Goal: Transaction & Acquisition: Purchase product/service

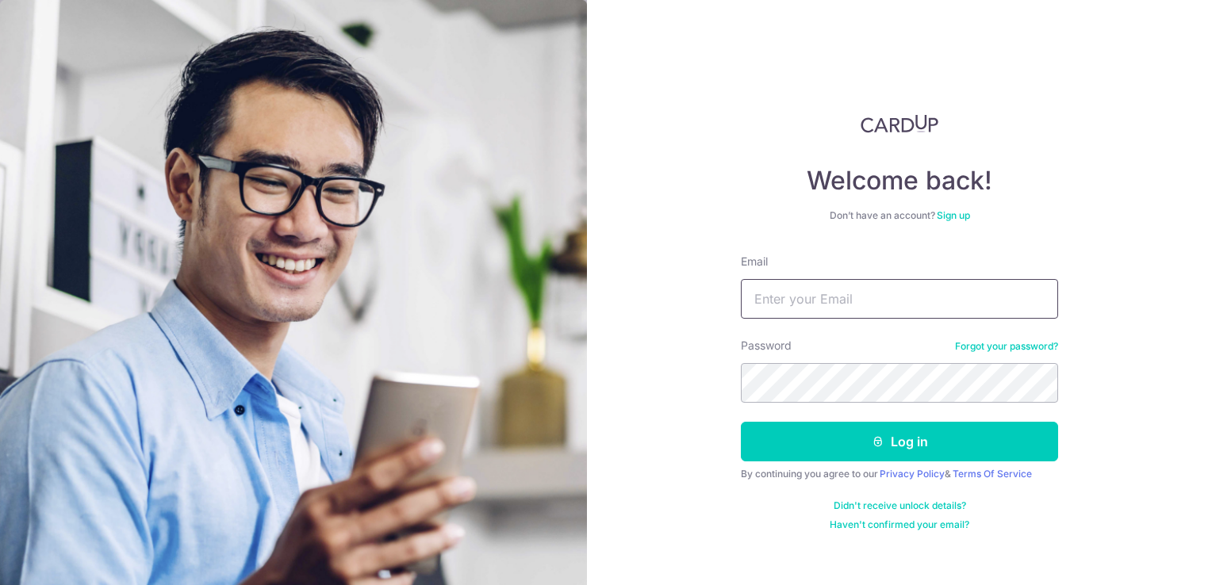
click at [784, 296] on input "Email" at bounding box center [899, 299] width 317 height 40
type input "[EMAIL_ADDRESS][DOMAIN_NAME]"
click at [741, 422] on button "Log in" at bounding box center [899, 442] width 317 height 40
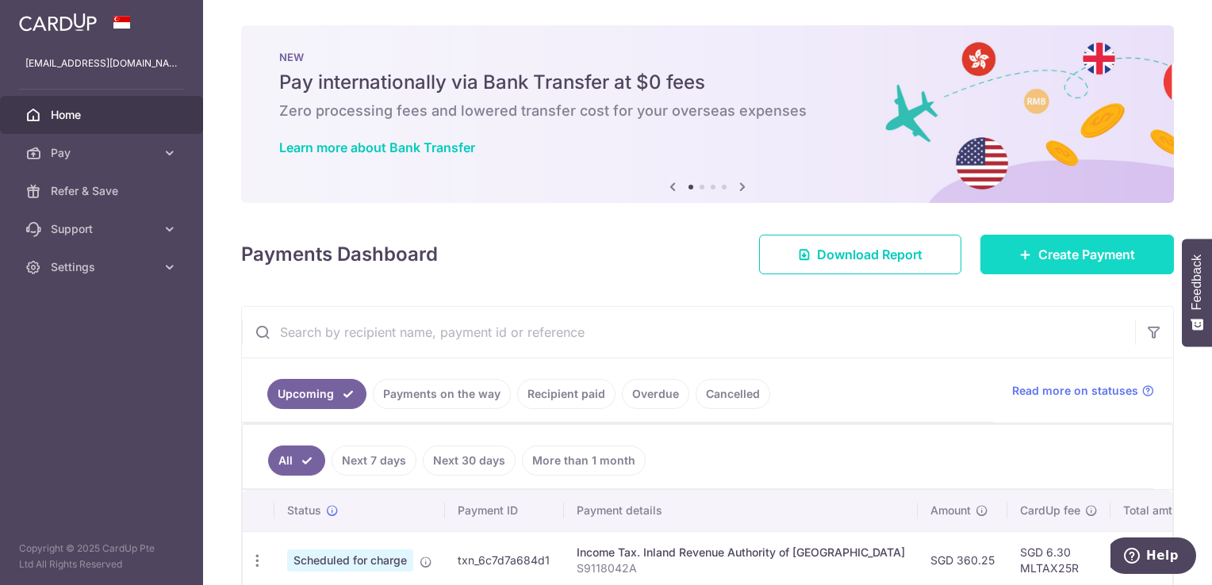
click at [1069, 255] on span "Create Payment" at bounding box center [1086, 254] width 97 height 19
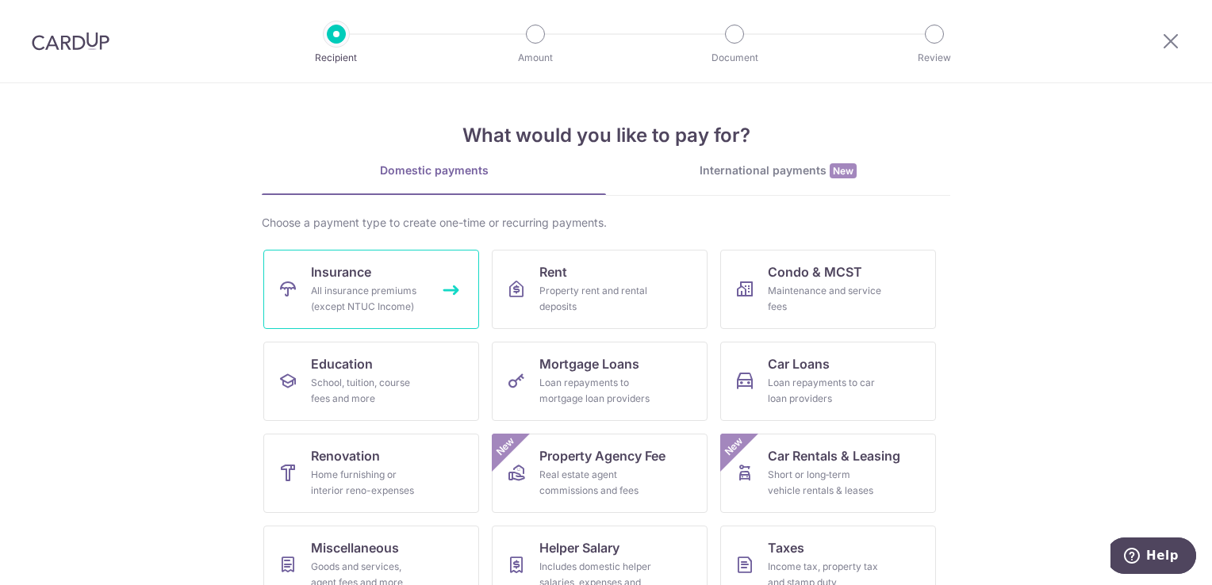
click at [363, 290] on div "All insurance premiums (except NTUC Income)" at bounding box center [368, 299] width 114 height 32
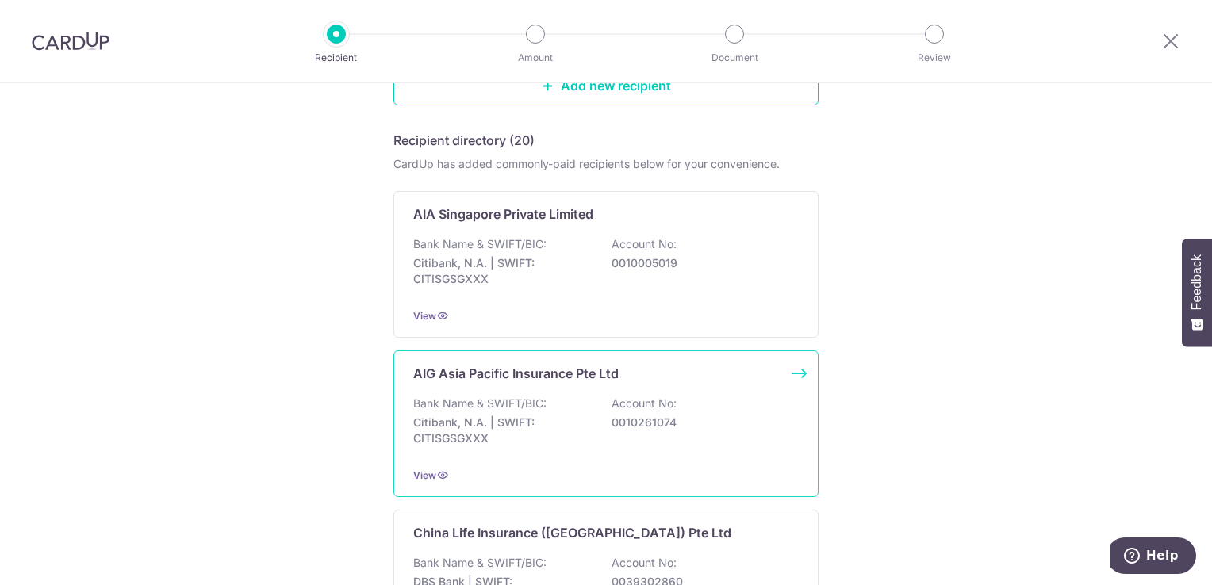
scroll to position [238, 0]
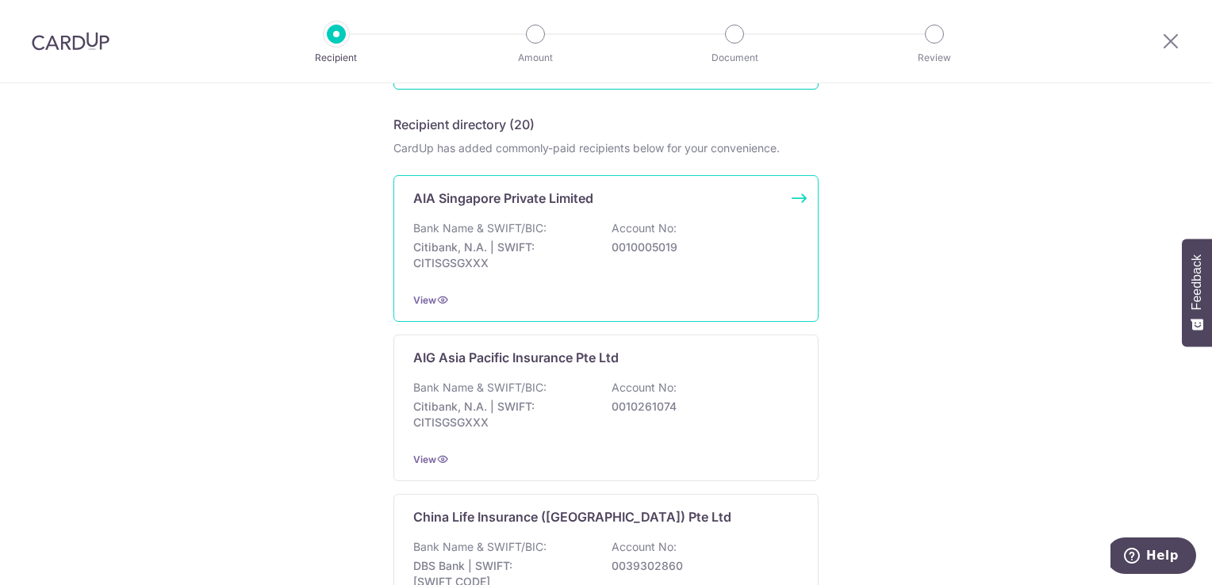
click at [539, 243] on p "Citibank, N.A. | SWIFT: CITISGSGXXX" at bounding box center [502, 256] width 178 height 32
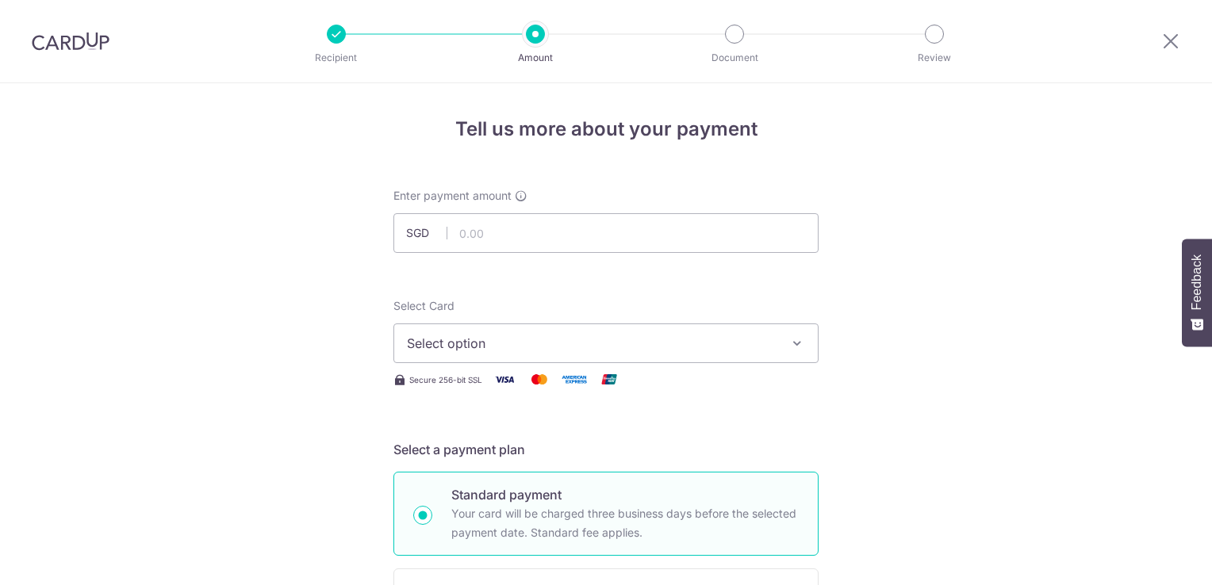
click at [493, 238] on input "text" at bounding box center [606, 233] width 425 height 40
type input "1,139.60"
click at [574, 341] on span "Select option" at bounding box center [592, 343] width 370 height 19
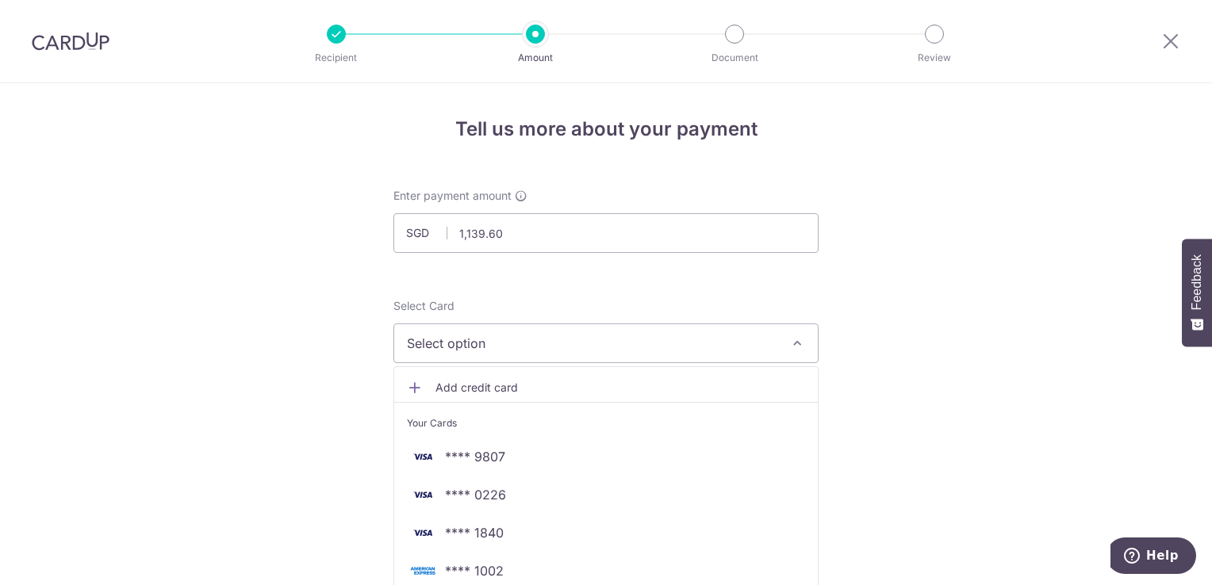
scroll to position [159, 0]
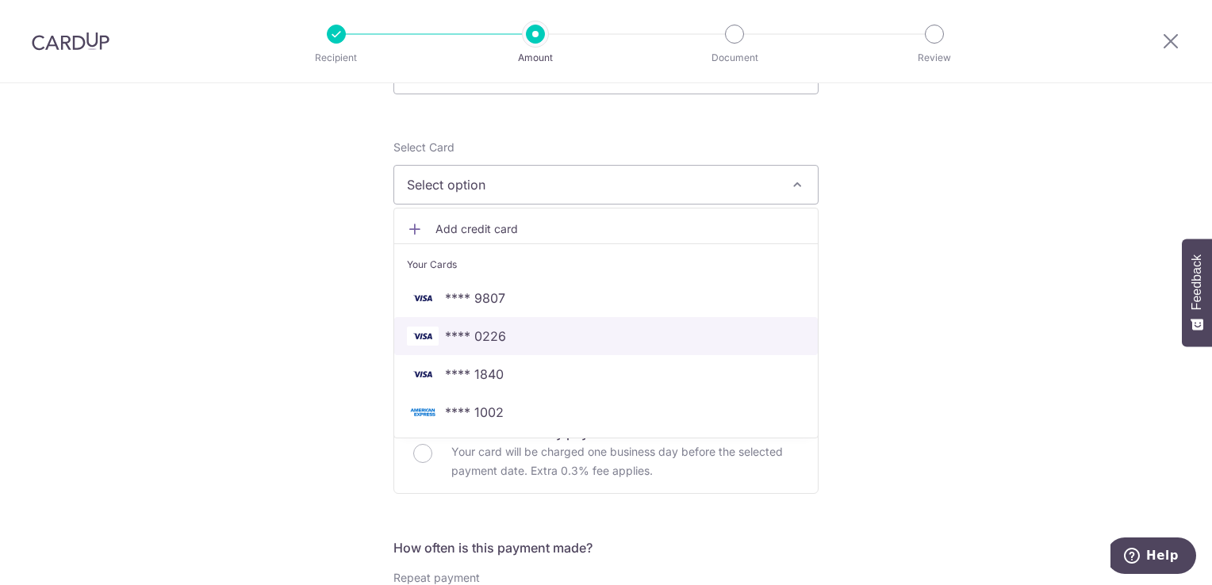
drag, startPoint x: 502, startPoint y: 338, endPoint x: 530, endPoint y: 333, distance: 28.2
click at [502, 338] on span "**** 0226" at bounding box center [606, 336] width 398 height 19
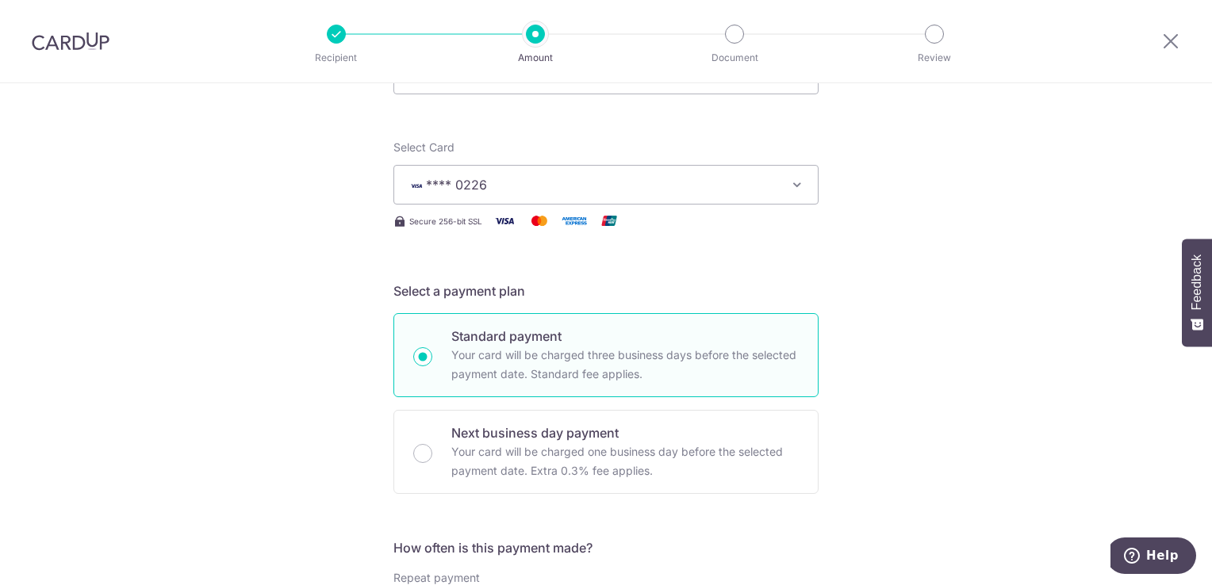
drag, startPoint x: 985, startPoint y: 305, endPoint x: 973, endPoint y: 314, distance: 15.9
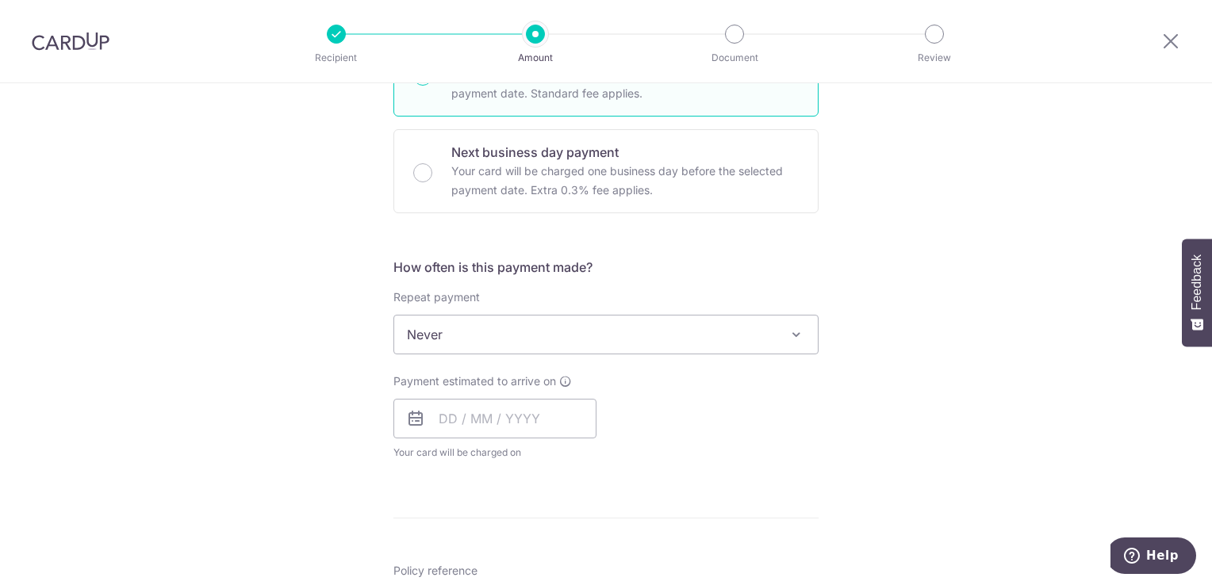
scroll to position [476, 0]
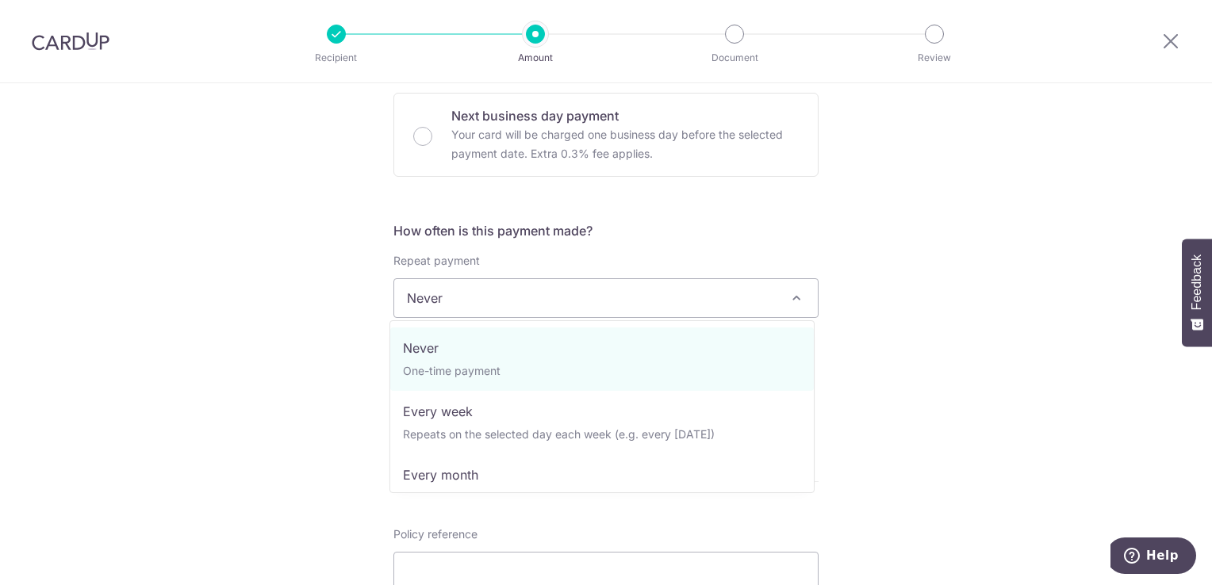
click at [508, 294] on span "Never" at bounding box center [606, 298] width 424 height 38
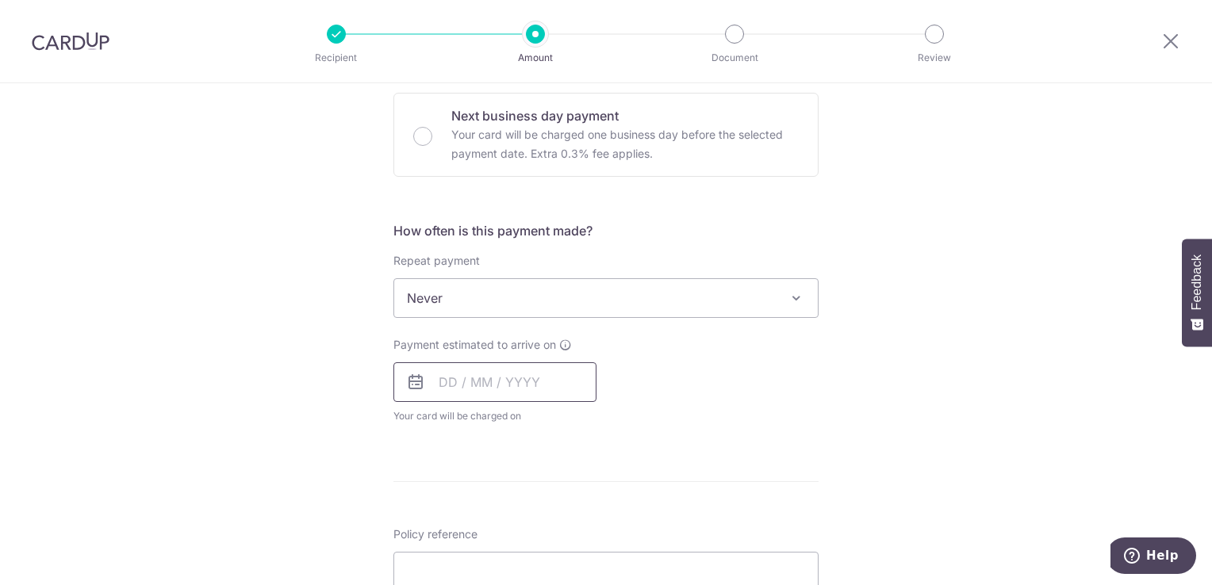
click at [460, 385] on input "text" at bounding box center [495, 383] width 203 height 40
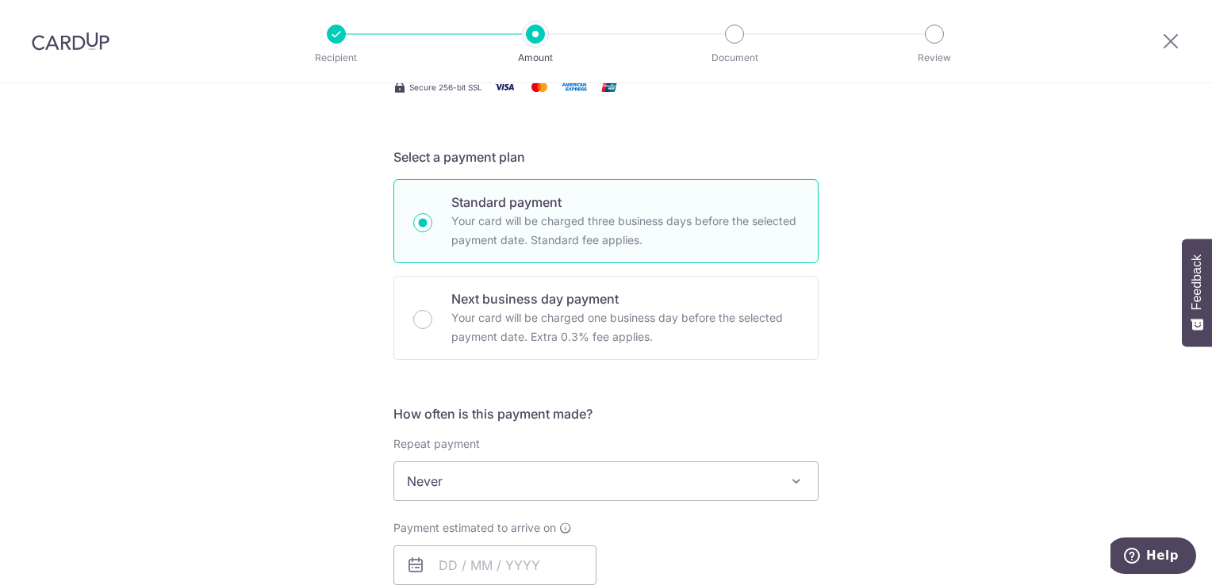
scroll to position [555, 0]
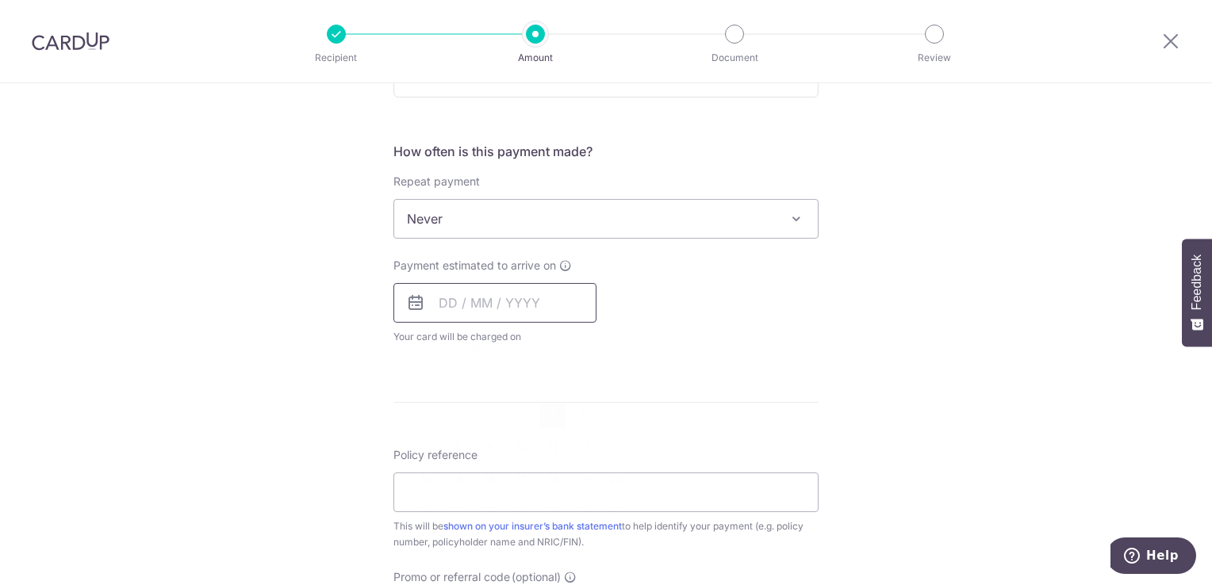
click at [486, 319] on input "text" at bounding box center [495, 303] width 203 height 40
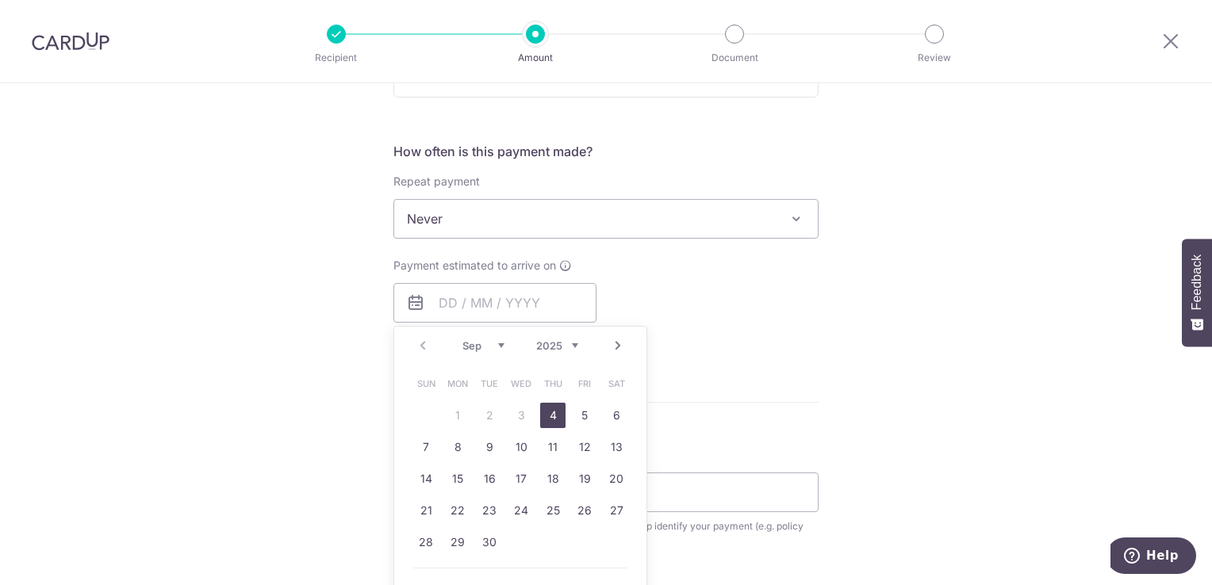
click at [555, 414] on link "4" at bounding box center [552, 415] width 25 height 25
type input "[DATE]"
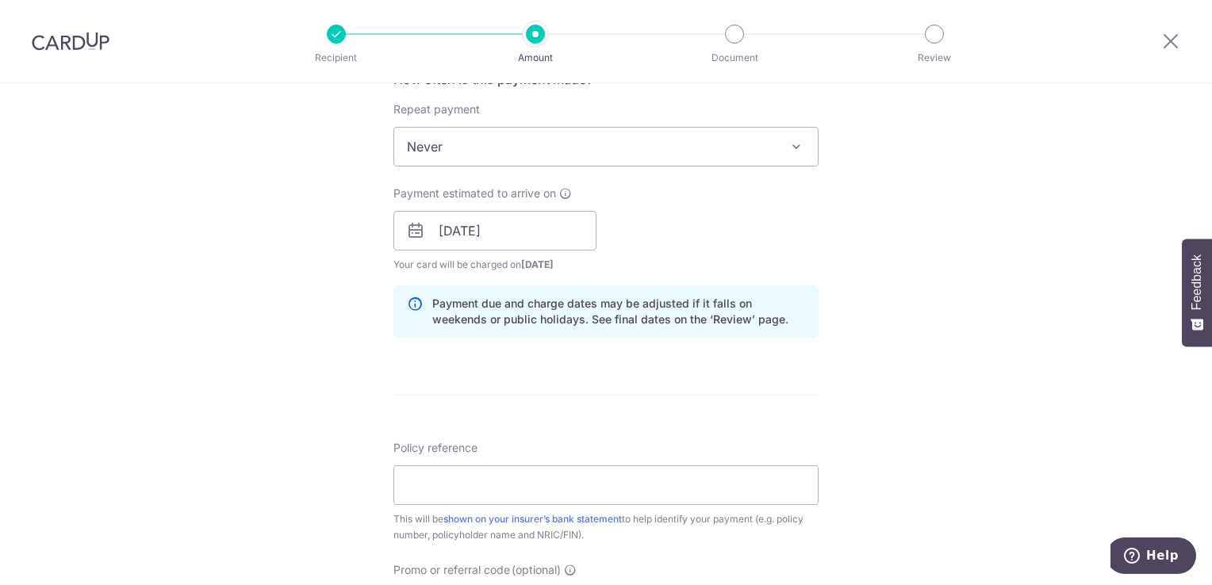
scroll to position [714, 0]
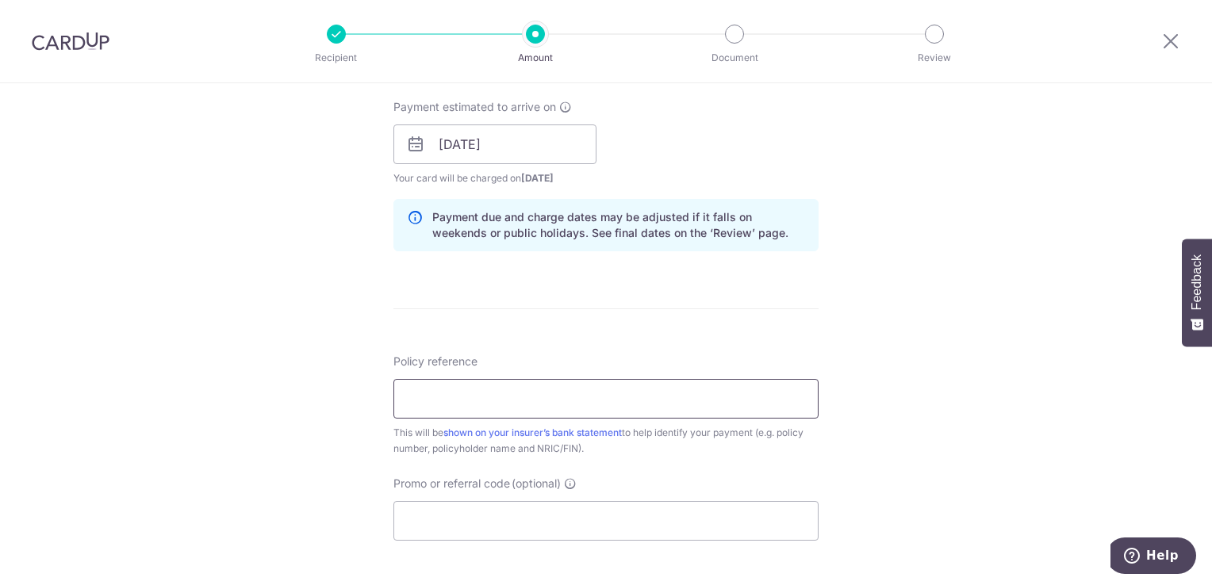
click at [524, 403] on input "Policy reference" at bounding box center [606, 399] width 425 height 40
type input "H243476488"
click at [948, 319] on div "Tell us more about your payment Enter payment amount SGD 1,139.60 1139.60 Selec…" at bounding box center [606, 119] width 1212 height 1500
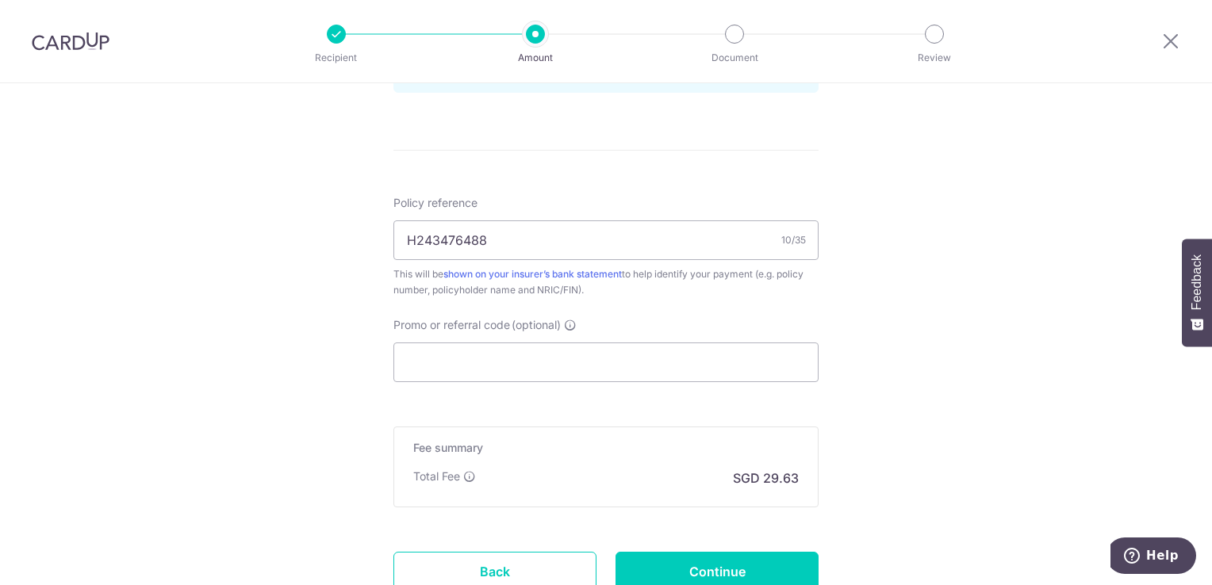
scroll to position [952, 0]
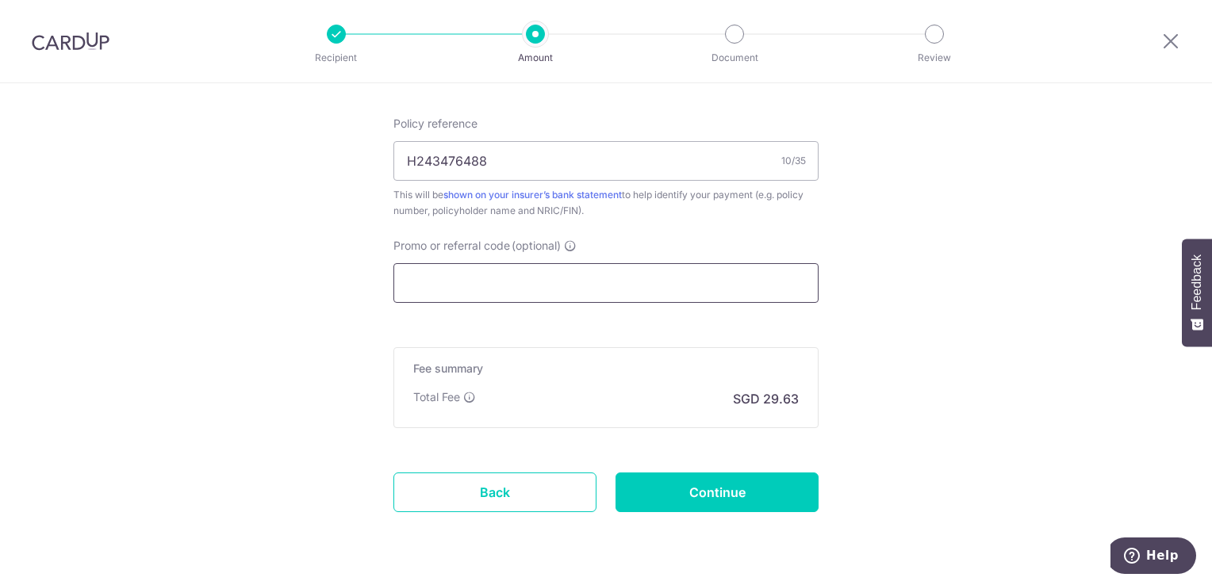
click at [512, 278] on input "Promo or referral code (optional)" at bounding box center [606, 283] width 425 height 40
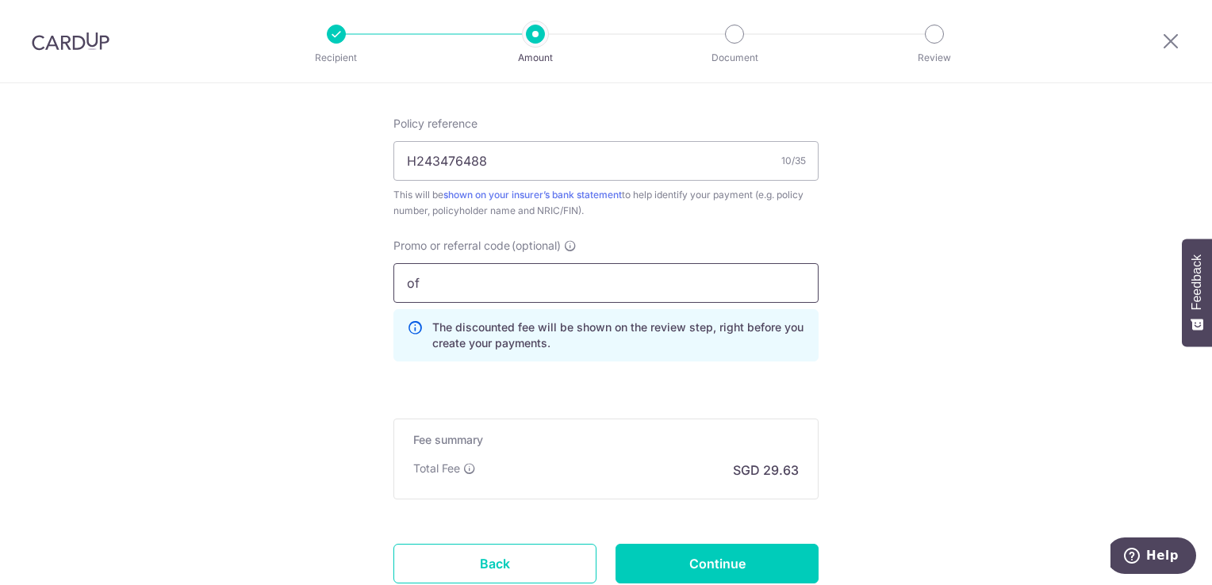
type input "o"
type input "OFF225"
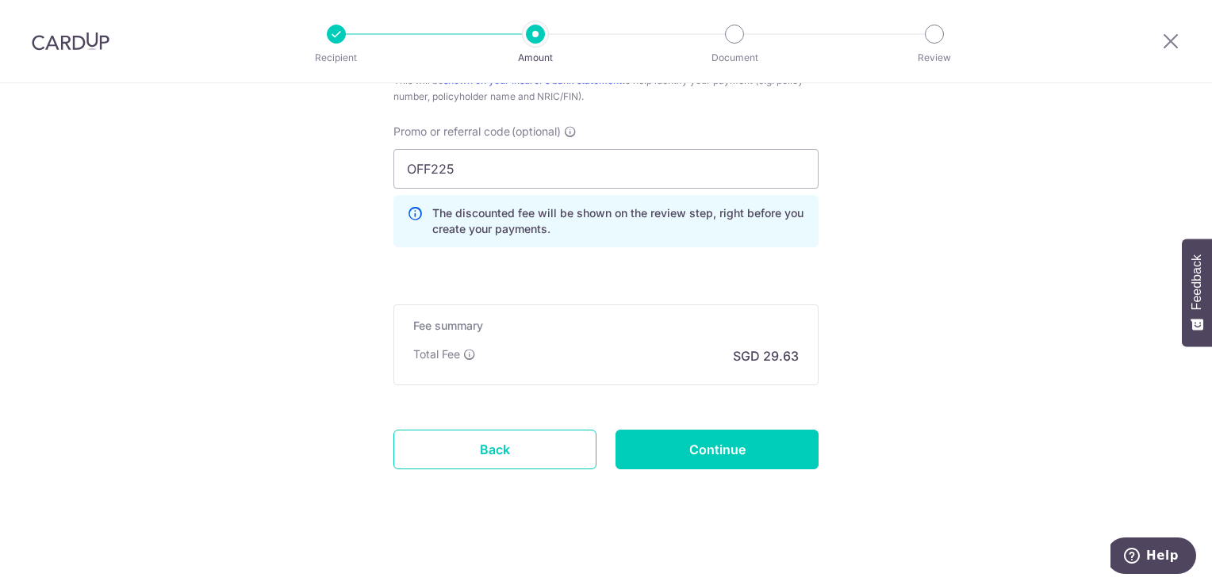
scroll to position [828, 0]
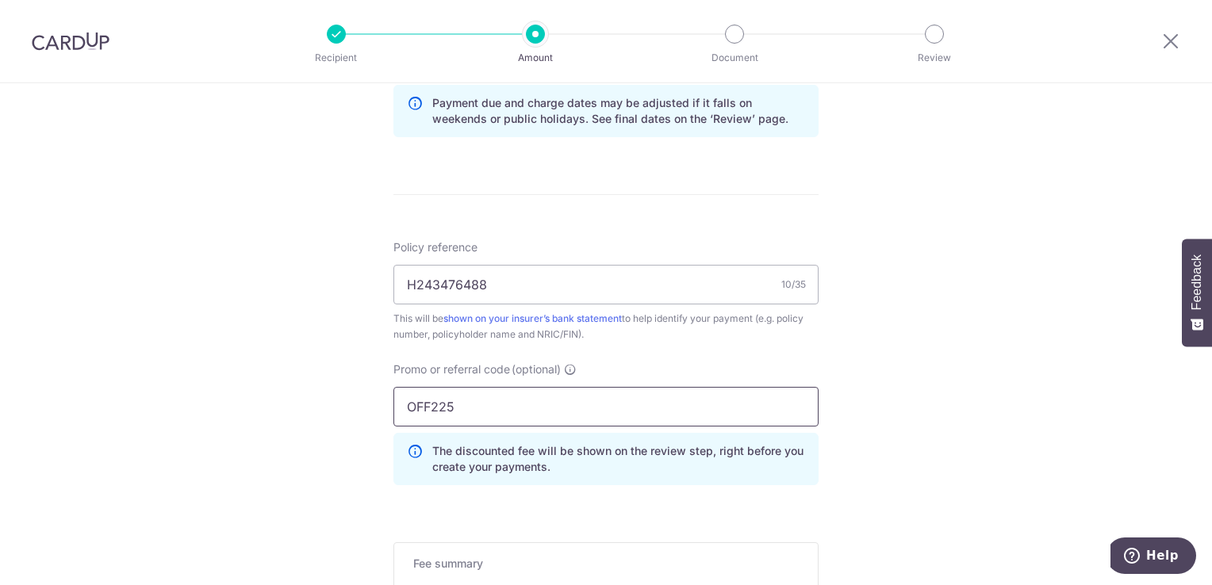
click at [510, 408] on input "OFF225" at bounding box center [606, 407] width 425 height 40
click at [505, 277] on input "H243476488" at bounding box center [606, 285] width 425 height 40
click at [520, 397] on input "OFF225" at bounding box center [606, 407] width 425 height 40
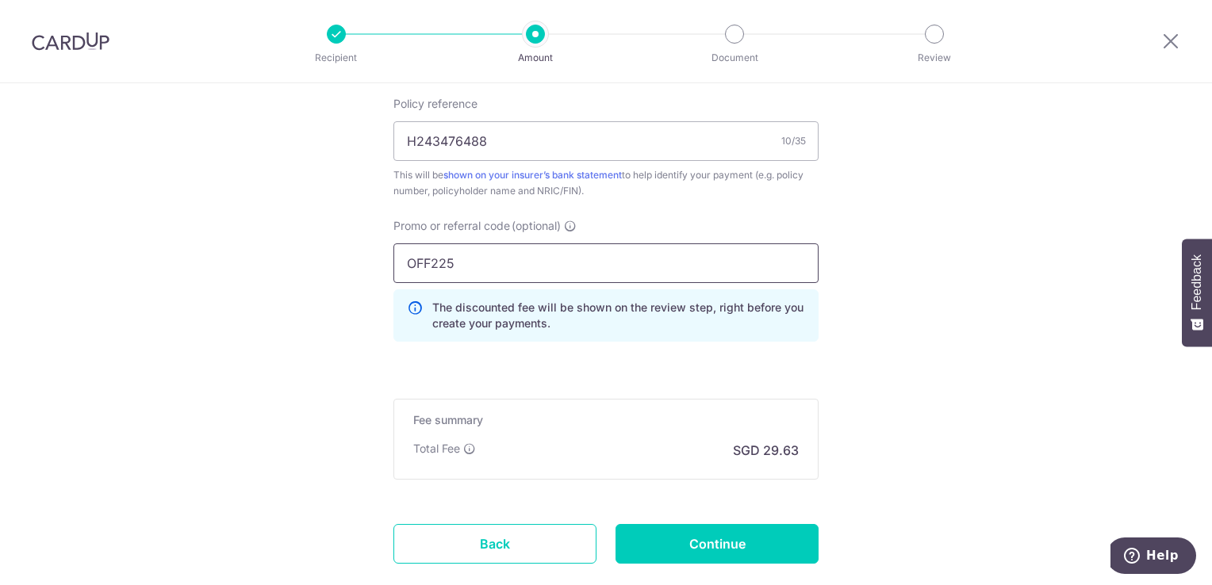
scroll to position [1066, 0]
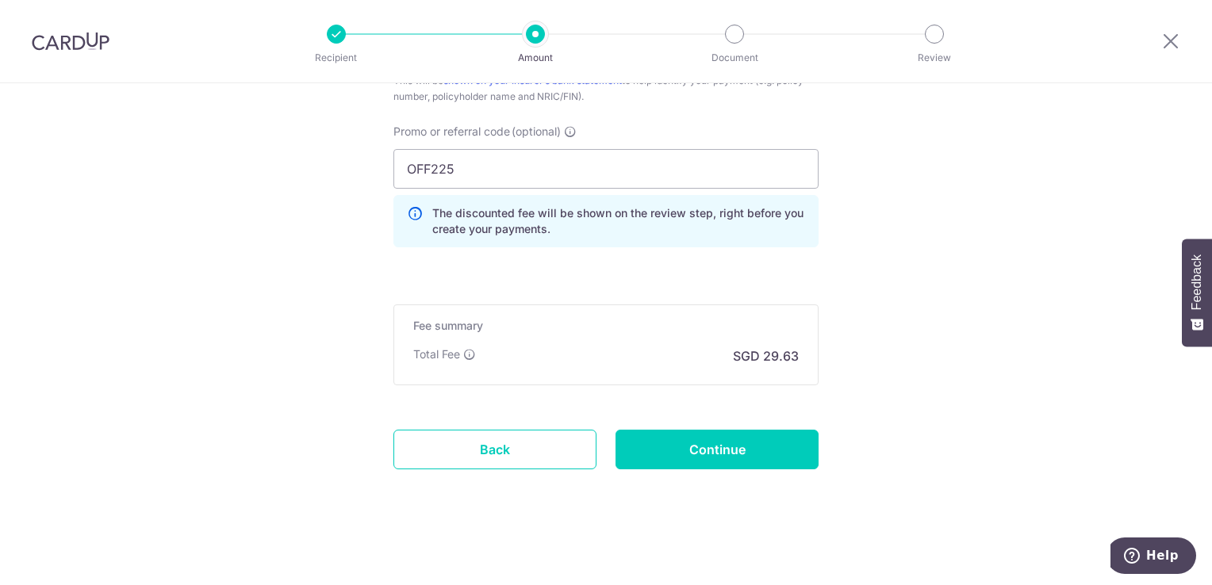
click at [765, 443] on input "Continue" at bounding box center [717, 450] width 203 height 40
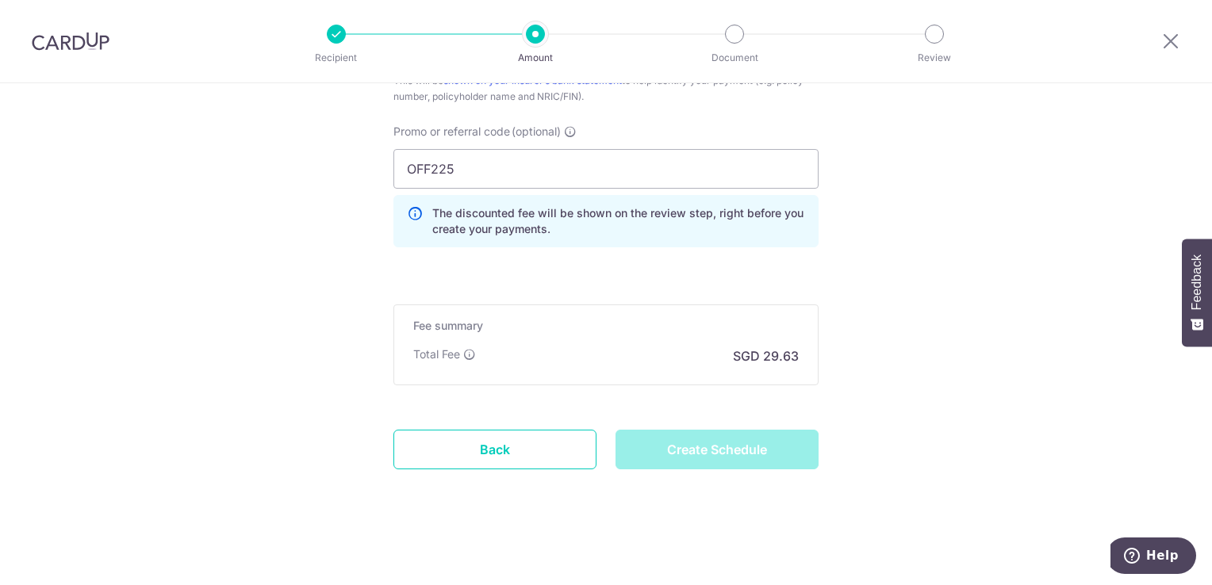
type input "Create Schedule"
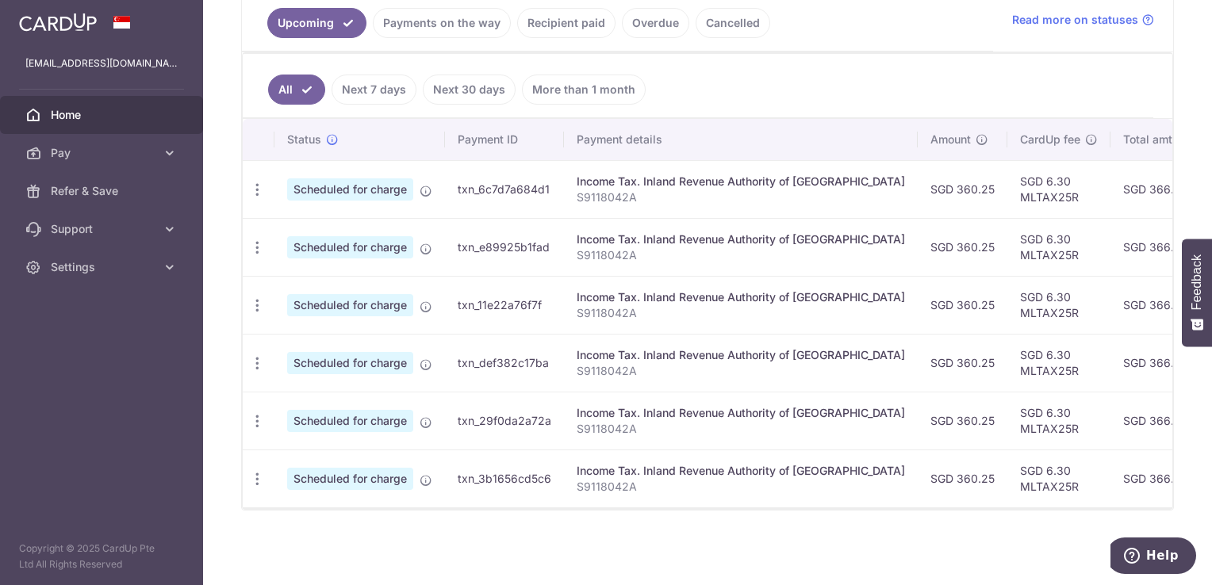
click at [552, 24] on link "Recipient paid" at bounding box center [566, 23] width 98 height 30
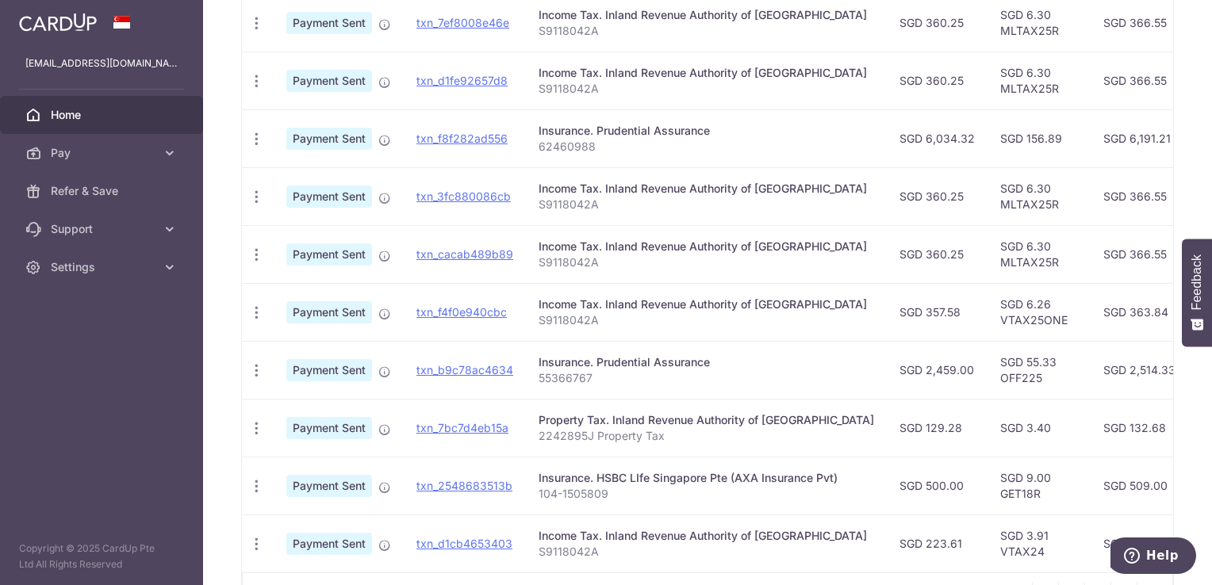
scroll to position [498, 0]
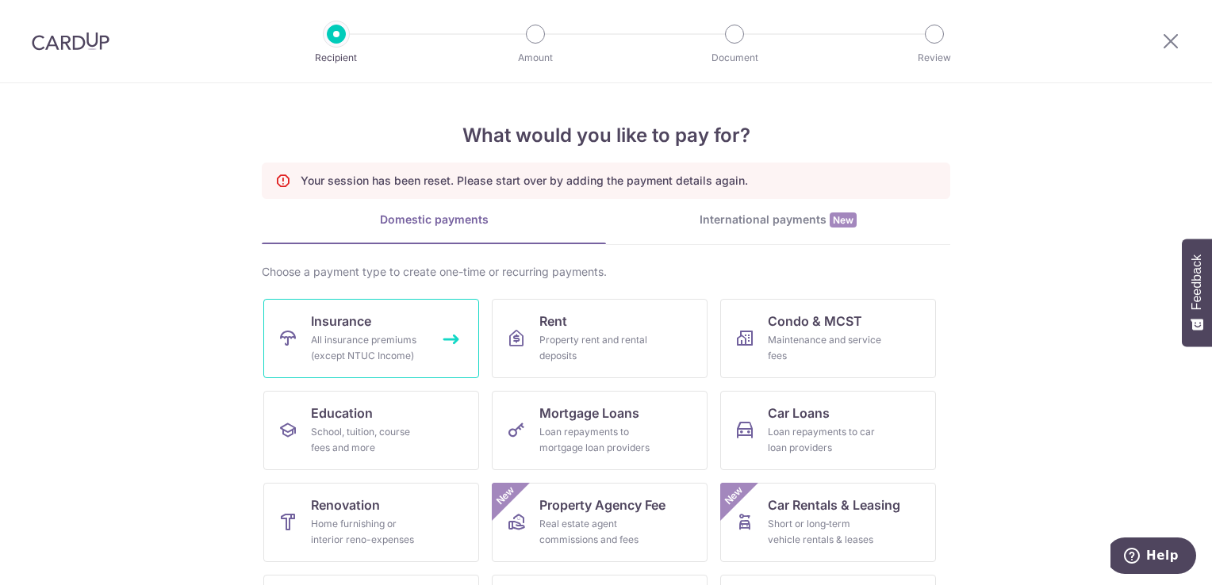
click at [323, 313] on span "Insurance" at bounding box center [341, 321] width 60 height 19
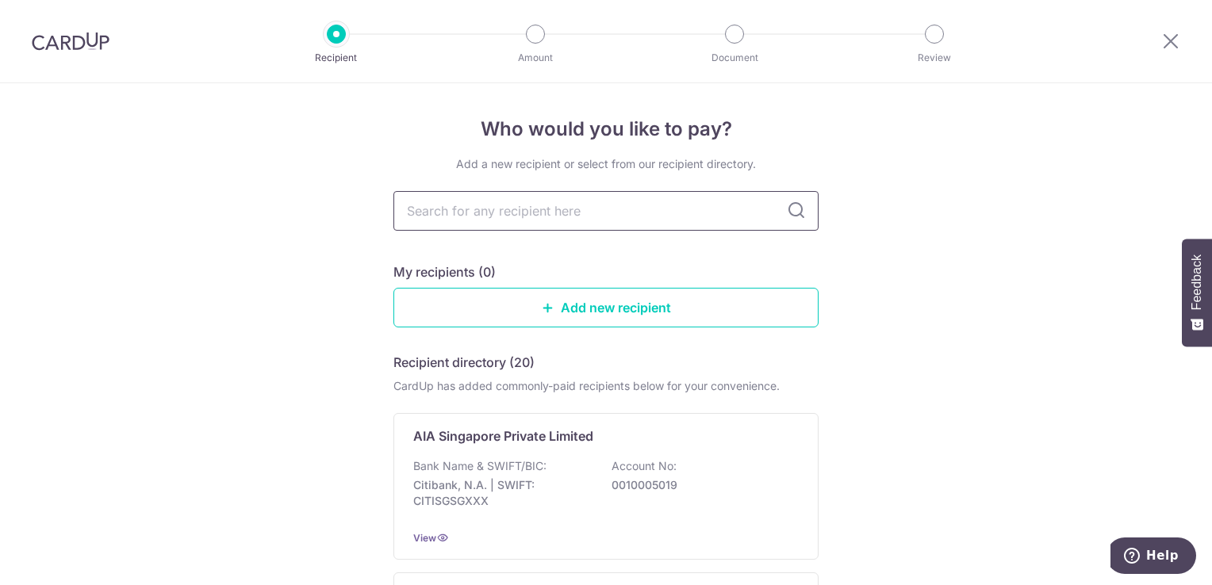
click at [574, 214] on input "text" at bounding box center [606, 211] width 425 height 40
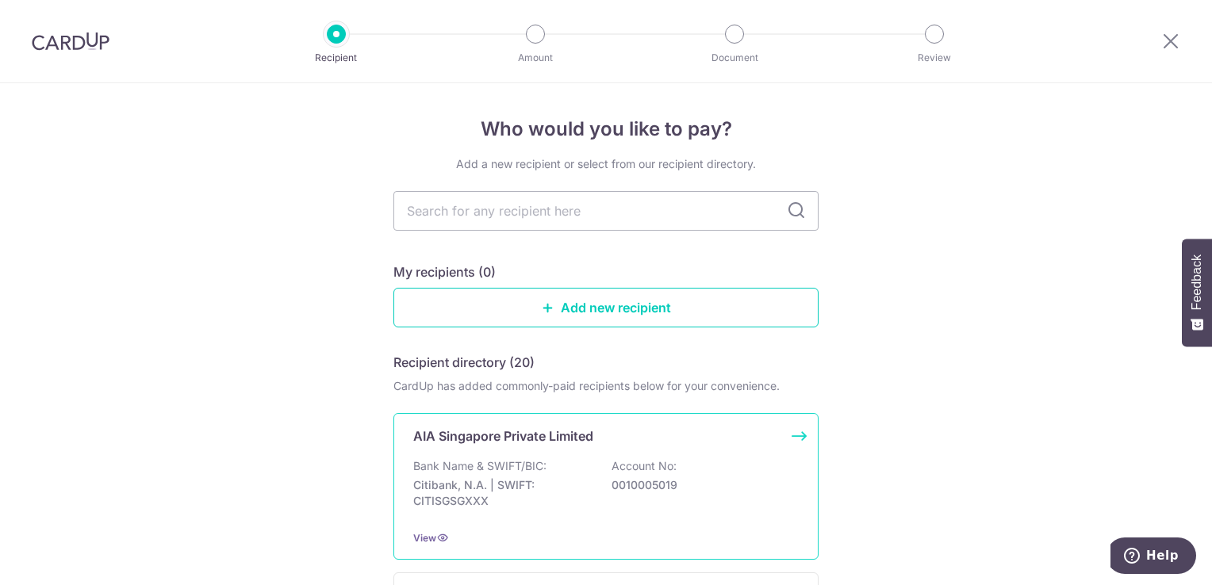
click at [537, 455] on div "AIA Singapore Private Limited Bank Name & SWIFT/BIC: Citibank, N.A. | SWIFT: CI…" at bounding box center [606, 486] width 425 height 147
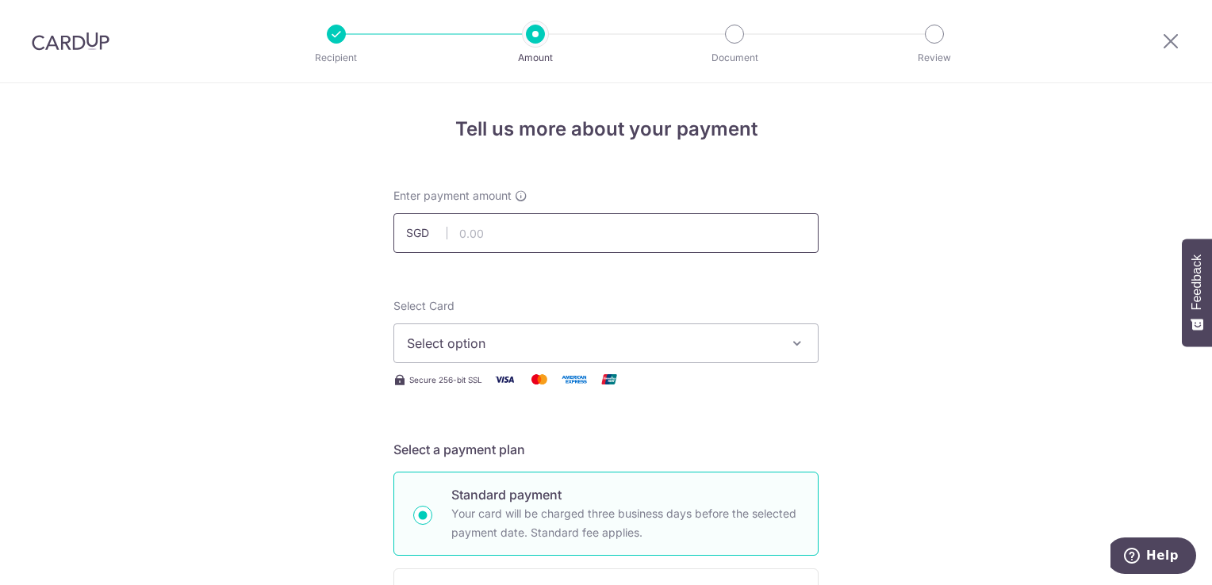
click at [517, 233] on input "text" at bounding box center [606, 233] width 425 height 40
type input "1,139.60"
type input "H243476488"
type input "OFF225"
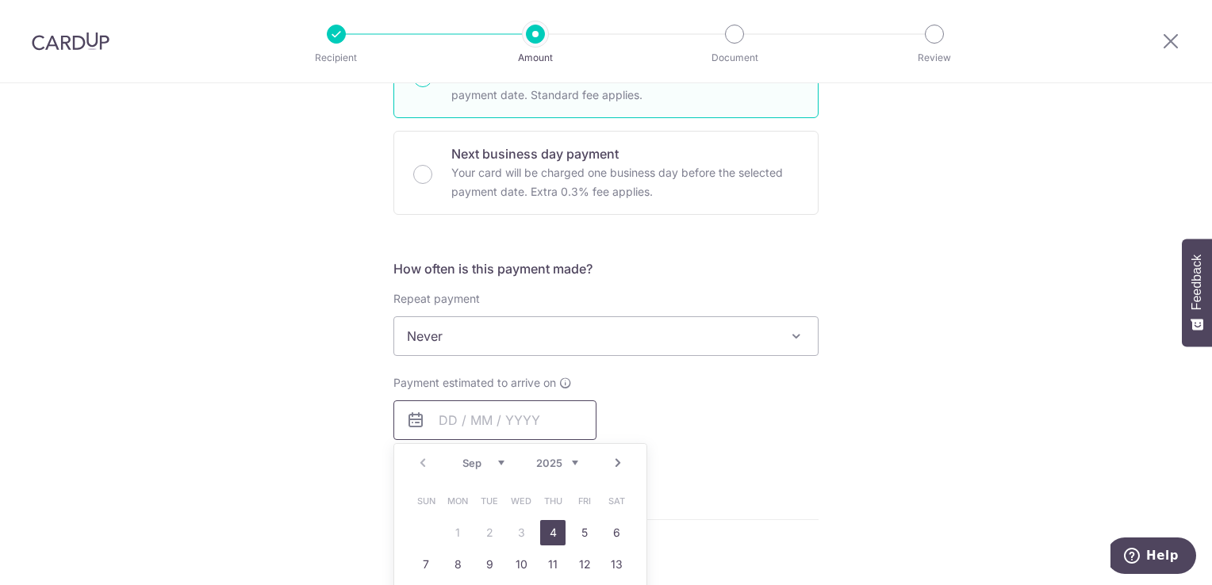
type input "1,139.60"
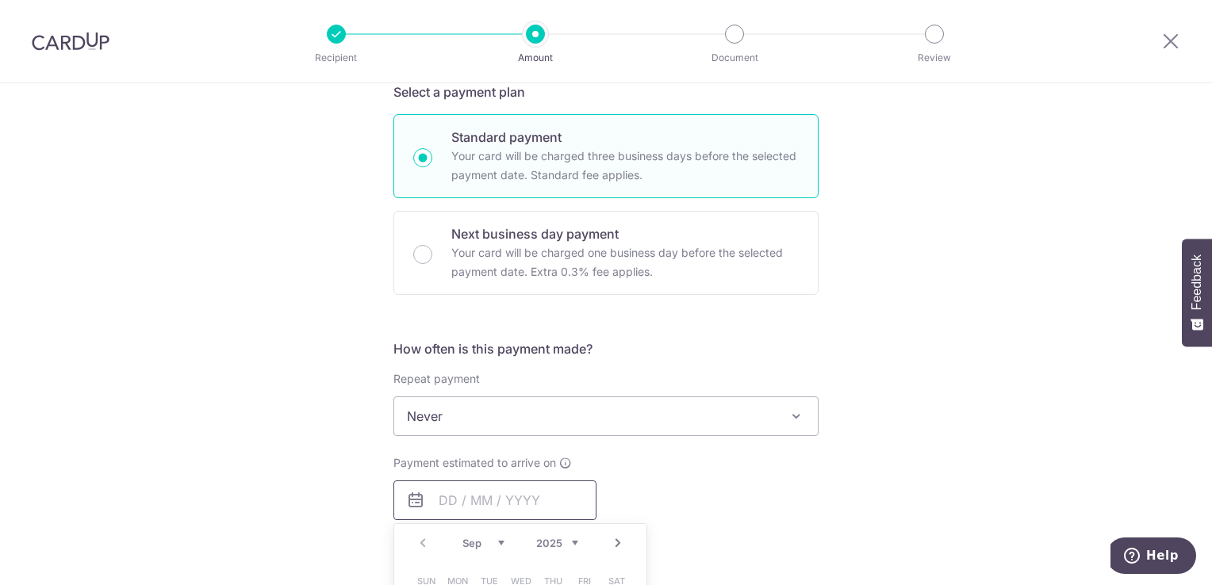
scroll to position [397, 0]
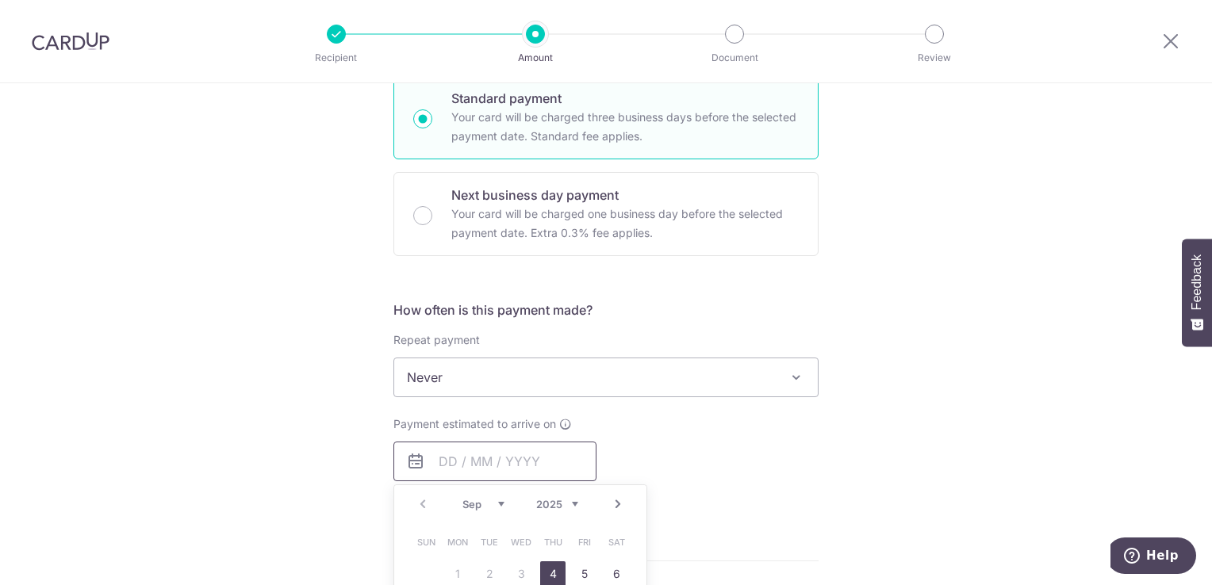
click at [559, 388] on span "Never" at bounding box center [606, 378] width 424 height 38
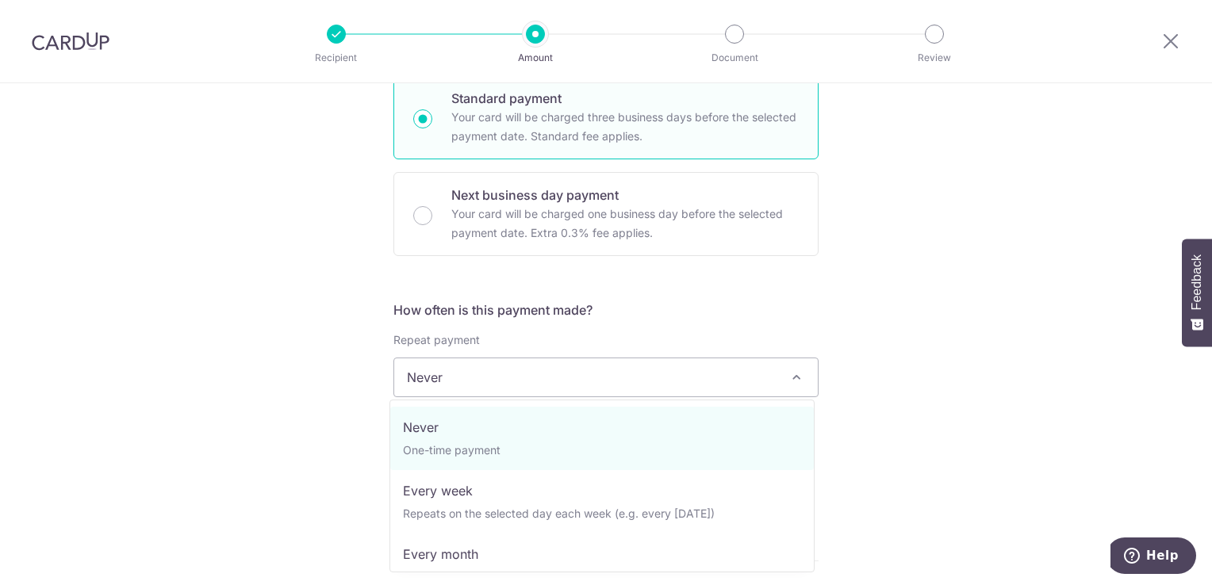
click at [881, 298] on div "Tell us more about your payment Enter payment amount SGD 1,139.60 1139.60 Selec…" at bounding box center [606, 440] width 1212 height 1507
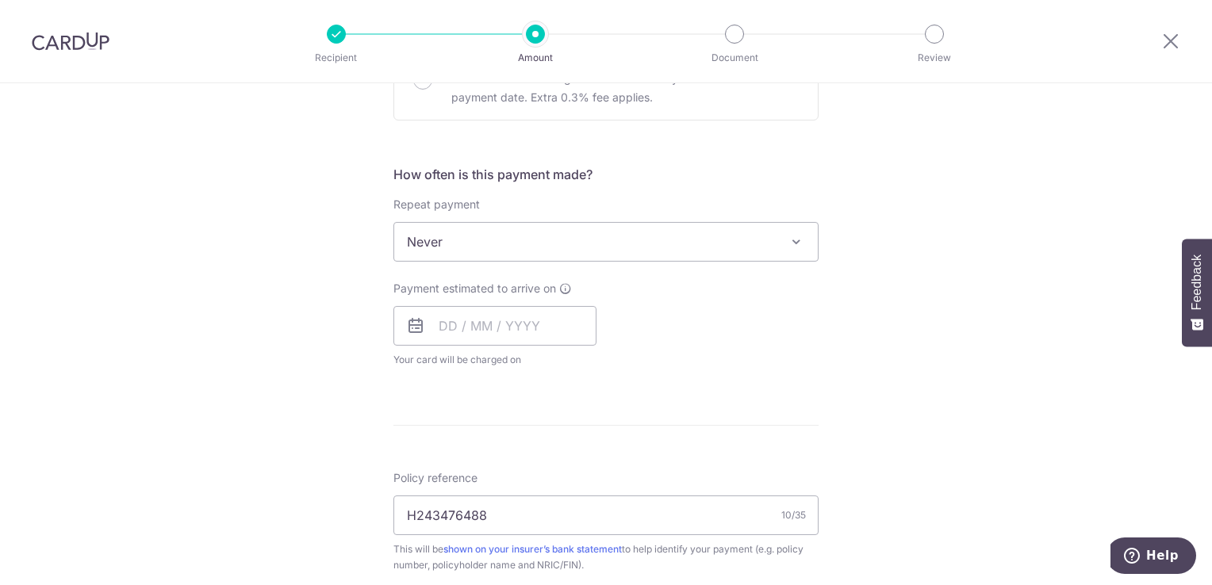
scroll to position [635, 0]
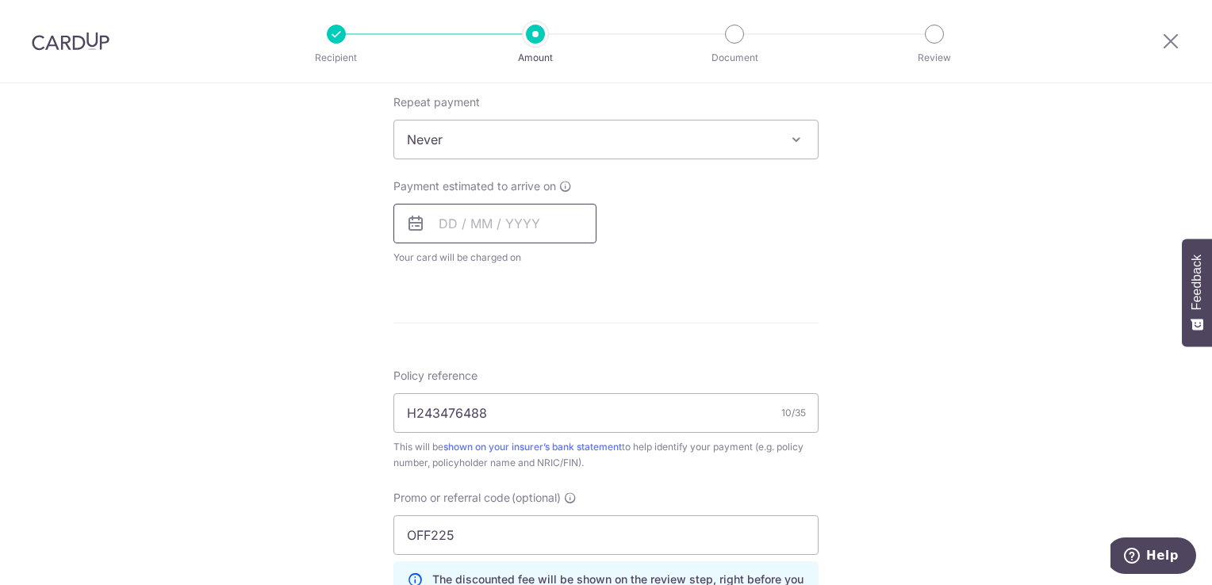
click at [474, 209] on input "text" at bounding box center [495, 224] width 203 height 40
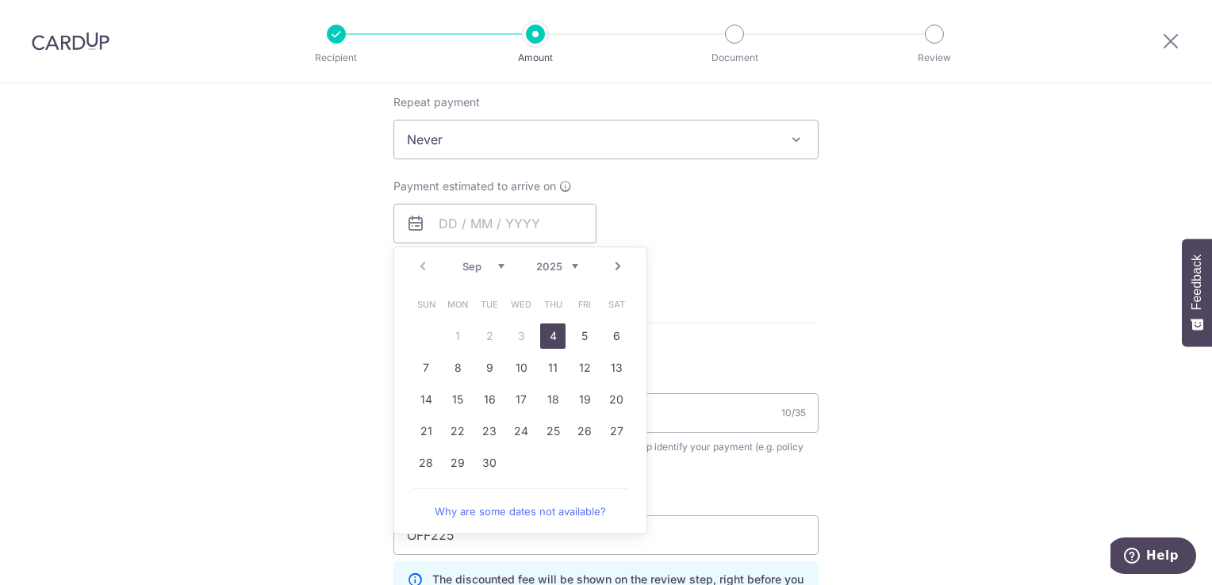
click at [548, 332] on link "4" at bounding box center [552, 336] width 25 height 25
type input "[DATE]"
click at [858, 262] on div "Tell us more about your payment Enter payment amount SGD 1,139.60 1139.60 Selec…" at bounding box center [606, 202] width 1212 height 1507
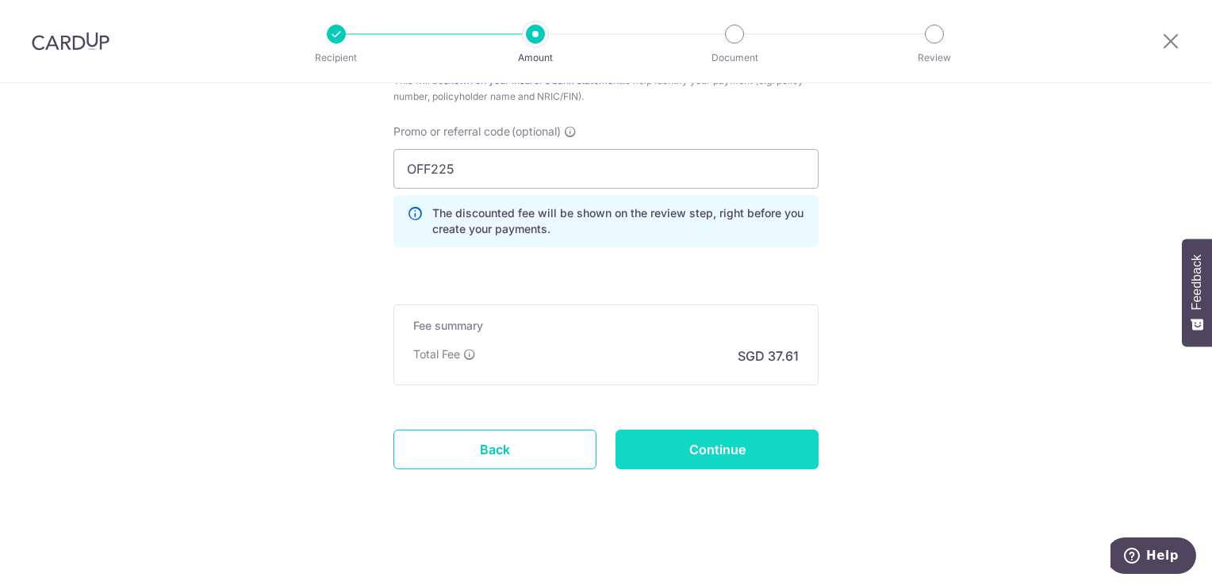
scroll to position [1066, 0]
click at [719, 452] on input "Continue" at bounding box center [717, 450] width 203 height 40
type input "Create Schedule"
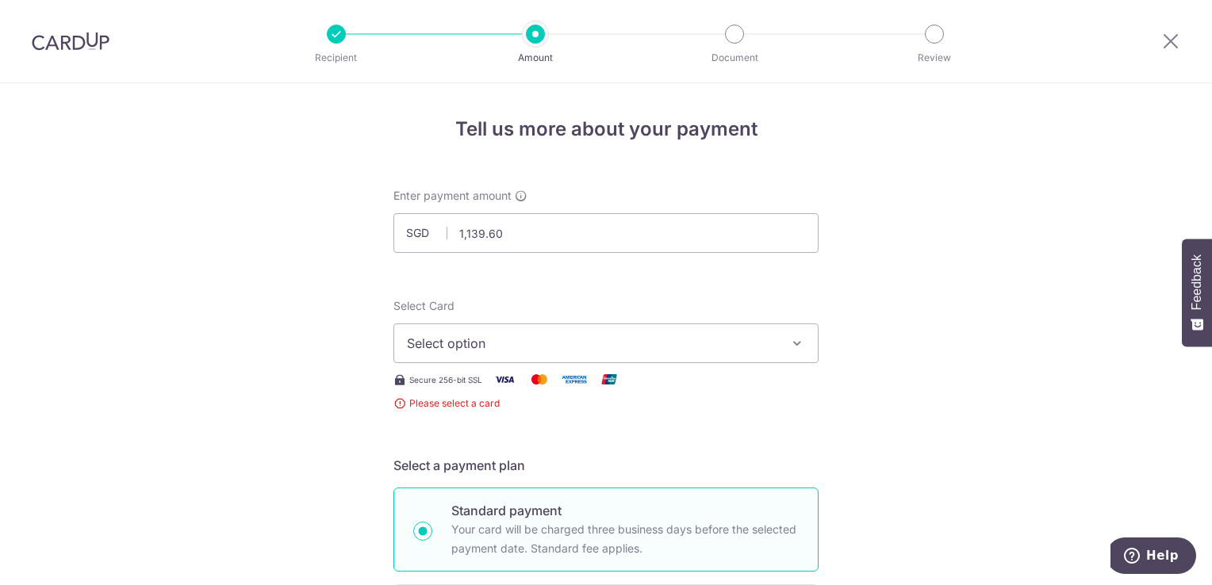
click at [647, 335] on span "Select option" at bounding box center [592, 343] width 370 height 19
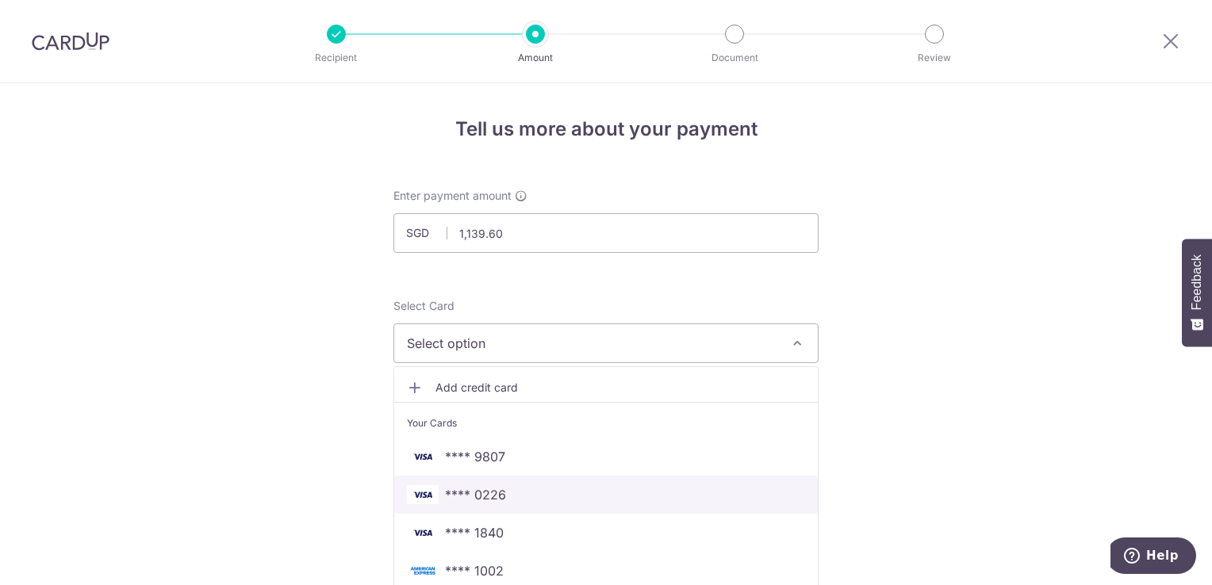
click at [505, 497] on span "**** 0226" at bounding box center [606, 495] width 398 height 19
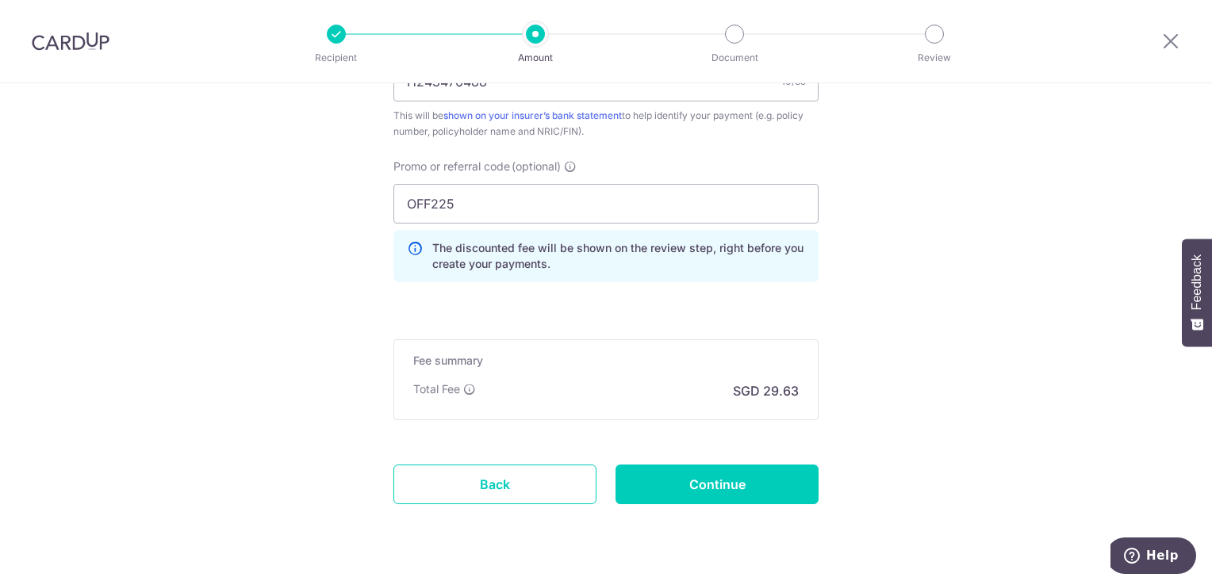
scroll to position [1066, 0]
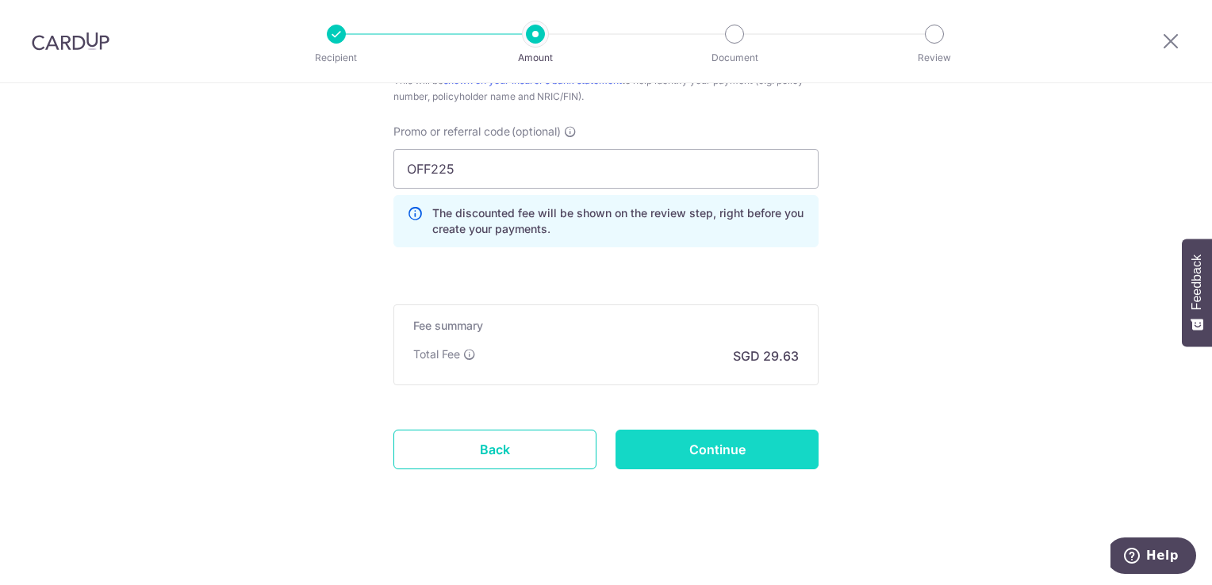
click at [764, 442] on input "Continue" at bounding box center [717, 450] width 203 height 40
type input "Create Schedule"
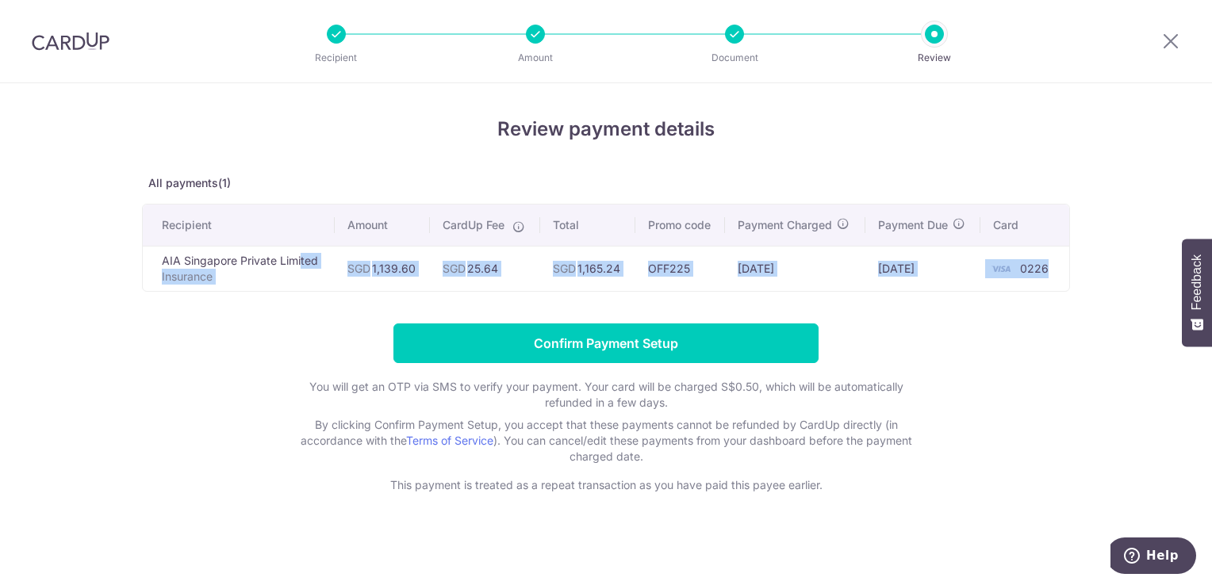
drag, startPoint x: 197, startPoint y: 263, endPoint x: 1065, endPoint y: 247, distance: 868.1
click at [1065, 247] on tr "AIA Singapore Private Limited Insurance SGD 1,139.60 SGD 25.64 SGD 1,165.24 OFF…" at bounding box center [606, 268] width 927 height 45
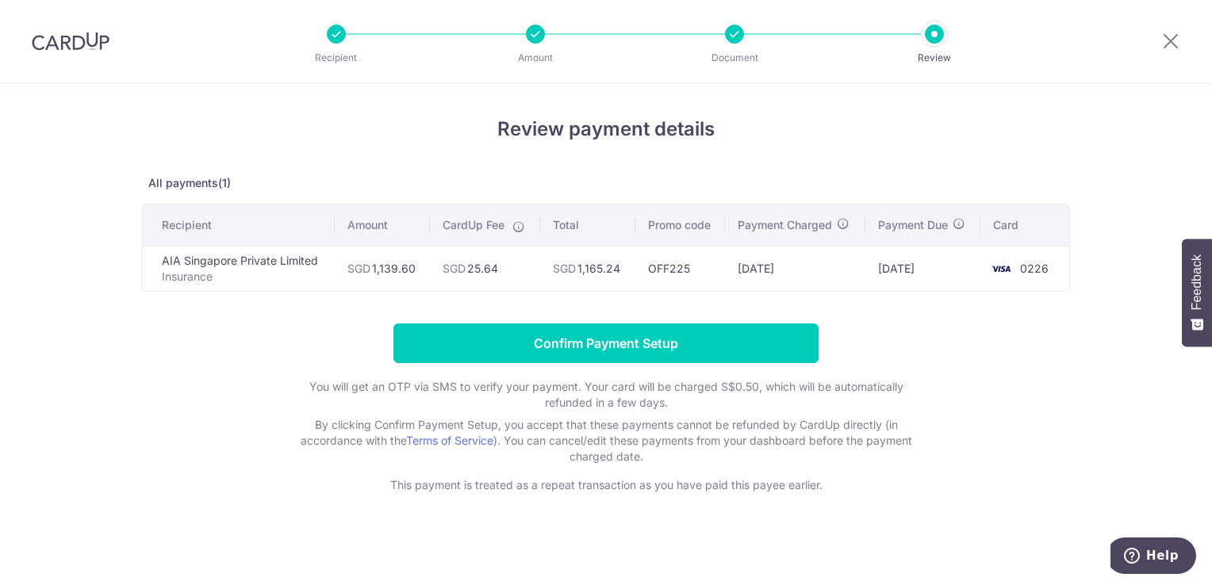
drag, startPoint x: 1065, startPoint y: 247, endPoint x: 1013, endPoint y: 347, distance: 113.2
click at [1013, 347] on form "Confirm Payment Setup You will get an OTP via SMS to verify your payment. Your …" at bounding box center [606, 409] width 928 height 170
click at [230, 269] on p "Insurance" at bounding box center [242, 277] width 160 height 16
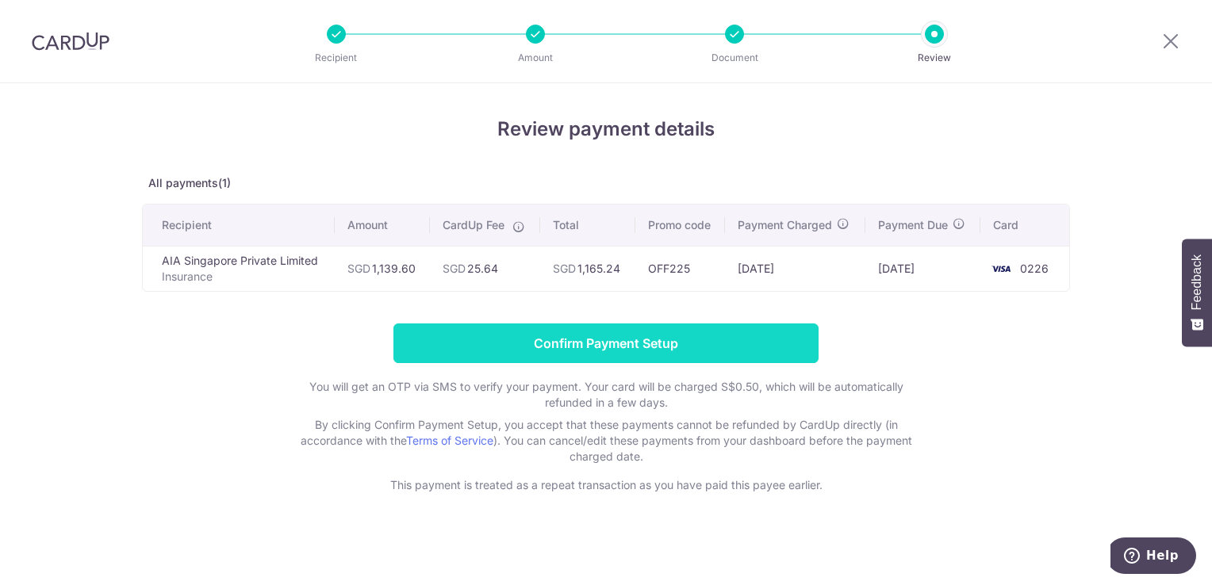
click at [672, 357] on input "Confirm Payment Setup" at bounding box center [606, 344] width 425 height 40
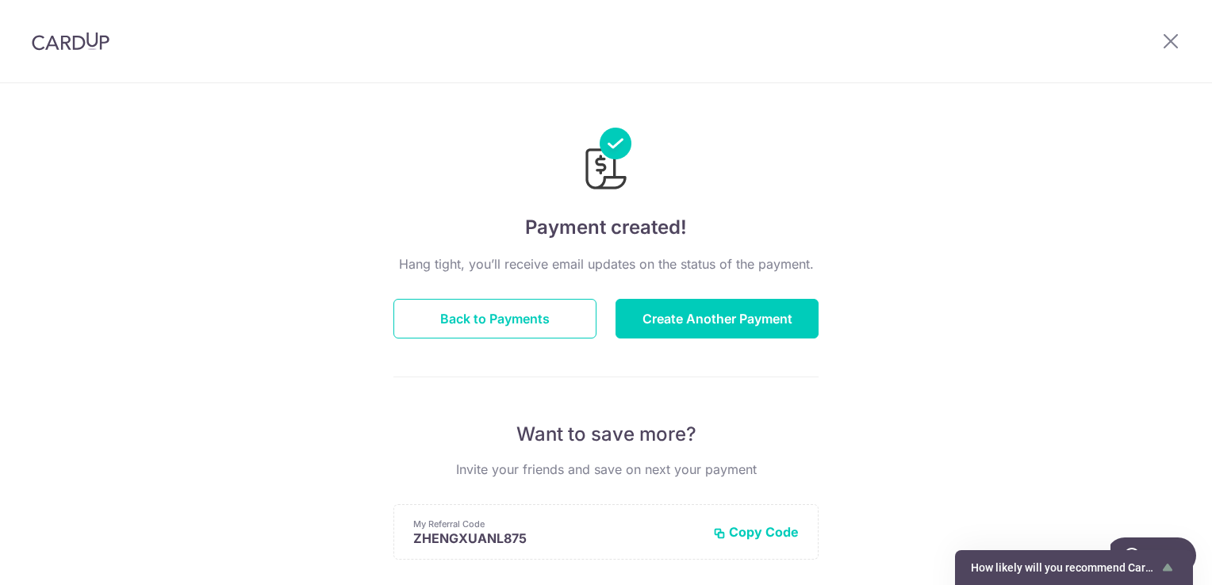
click at [989, 294] on div "Payment created! Hang tight, you’ll receive email updates on the status of the …" at bounding box center [606, 506] width 1212 height 847
click at [81, 45] on img at bounding box center [71, 41] width 78 height 19
